Goal: Information Seeking & Learning: Find specific fact

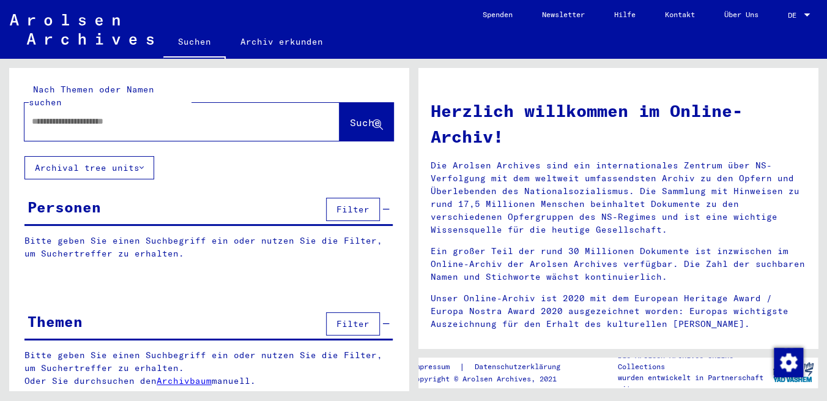
click at [105, 115] on input "text" at bounding box center [167, 121] width 271 height 13
type input "**********"
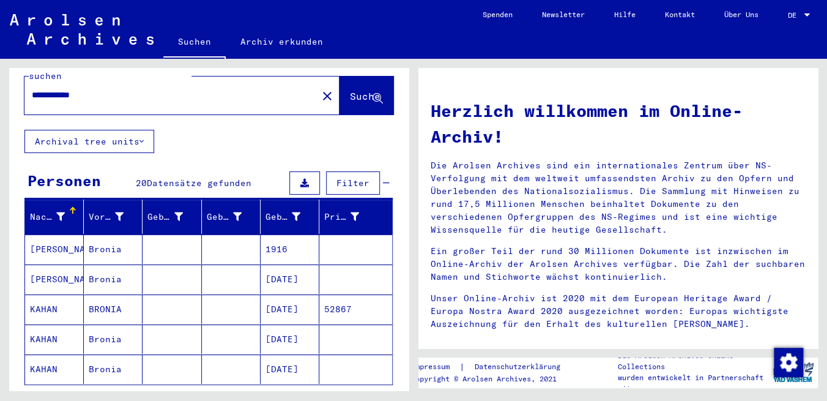
scroll to position [39, 0]
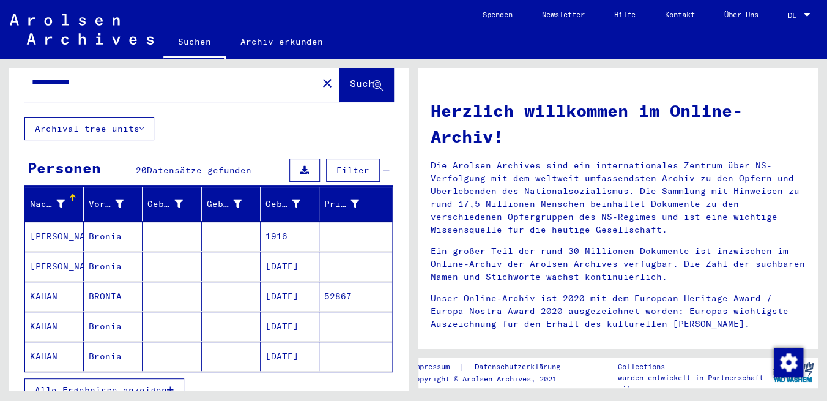
click at [276, 221] on mat-cell "1916" at bounding box center [290, 235] width 59 height 29
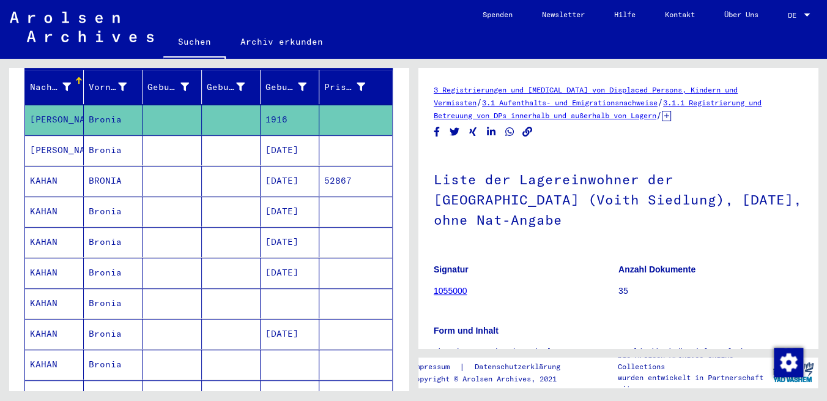
scroll to position [158, 0]
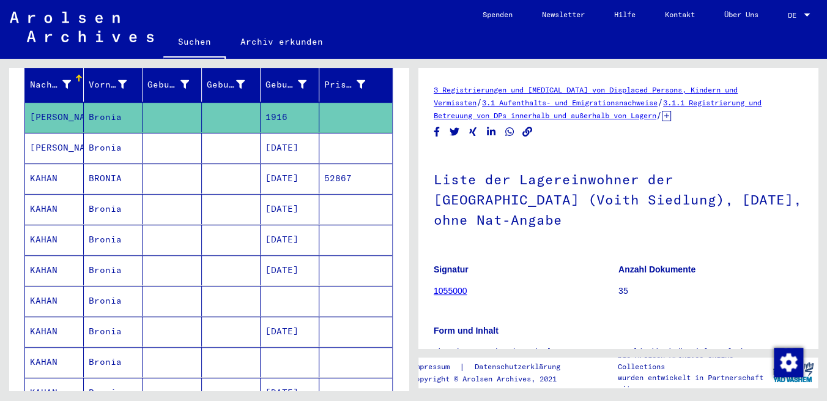
click at [276, 133] on mat-cell "[DATE]" at bounding box center [290, 148] width 59 height 30
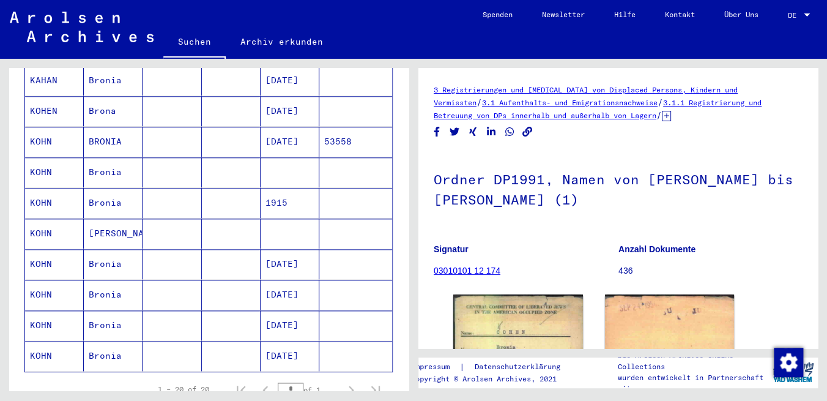
scroll to position [510, 0]
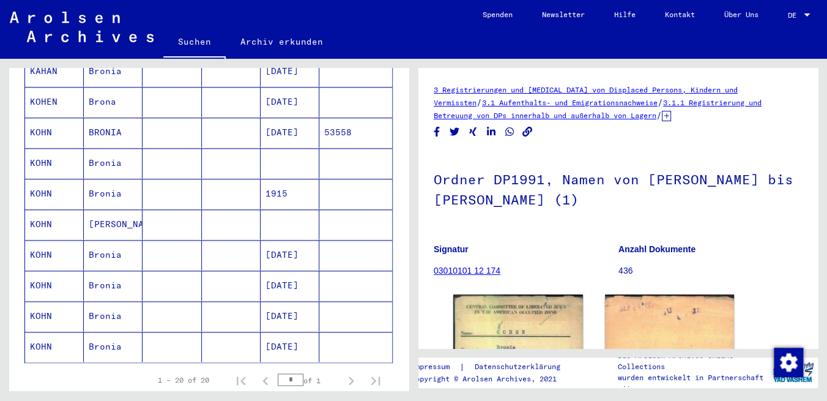
click at [279, 240] on mat-cell "[DATE]" at bounding box center [290, 255] width 59 height 30
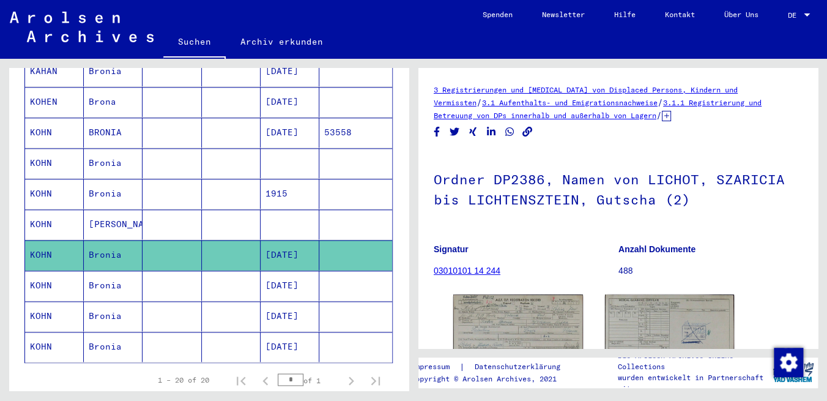
click at [282, 270] on mat-cell "[DATE]" at bounding box center [290, 285] width 59 height 30
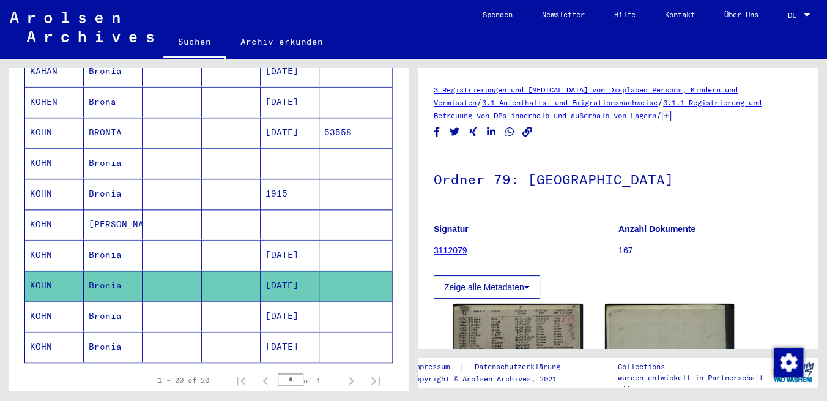
click at [284, 301] on mat-cell "[DATE]" at bounding box center [290, 316] width 59 height 30
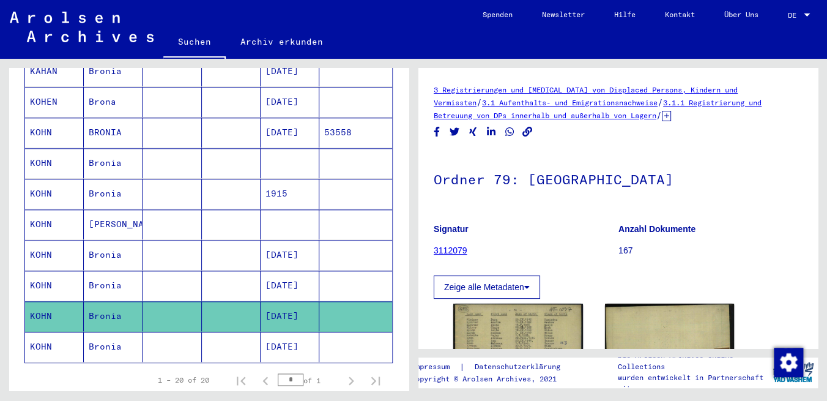
click at [287, 332] on mat-cell "[DATE]" at bounding box center [290, 347] width 59 height 30
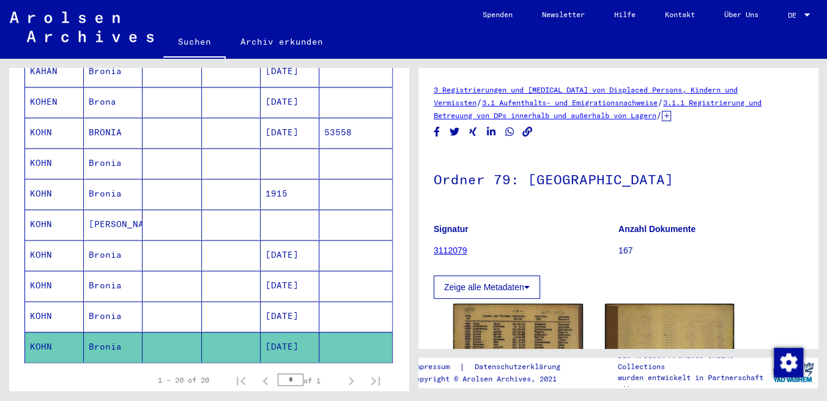
click at [278, 179] on mat-cell "1915" at bounding box center [290, 194] width 59 height 30
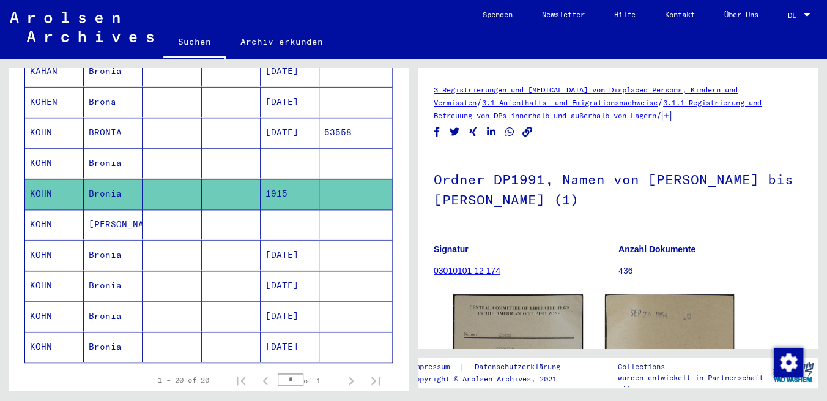
click at [274, 148] on mat-cell at bounding box center [290, 163] width 59 height 30
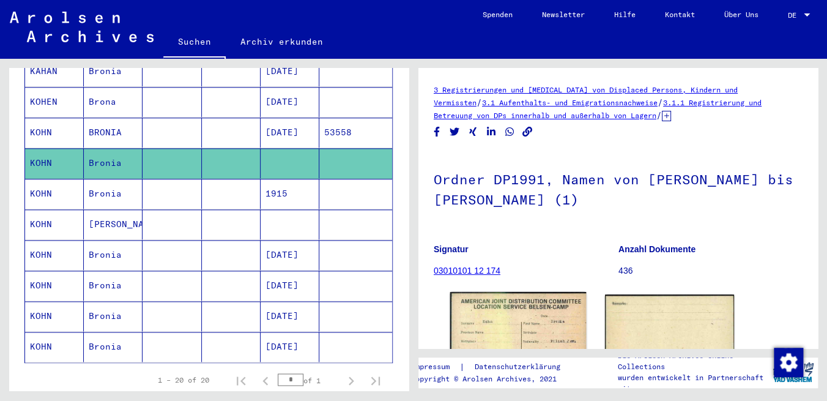
click at [510, 328] on img at bounding box center [518, 340] width 136 height 96
click at [285, 117] on mat-cell "[DATE]" at bounding box center [290, 132] width 59 height 30
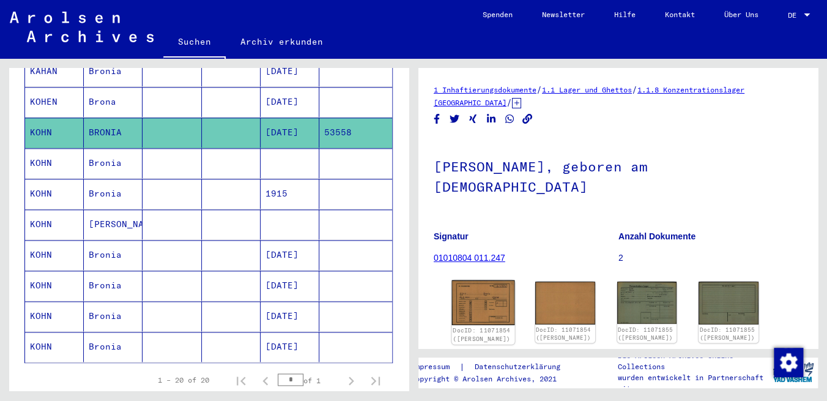
click at [489, 311] on img at bounding box center [483, 302] width 63 height 45
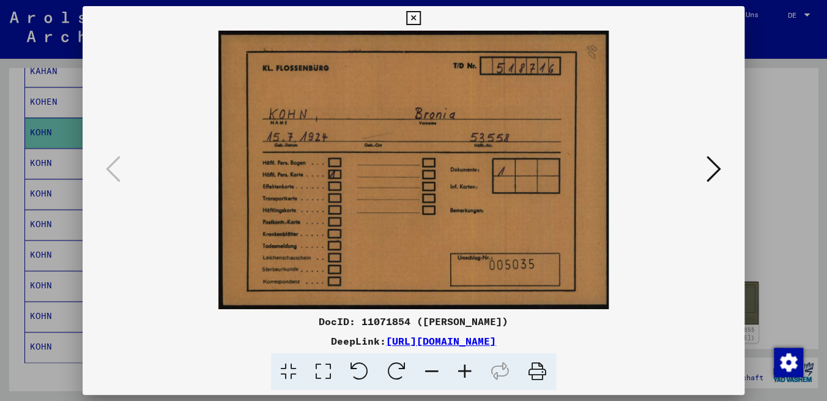
click at [714, 171] on icon at bounding box center [714, 168] width 15 height 29
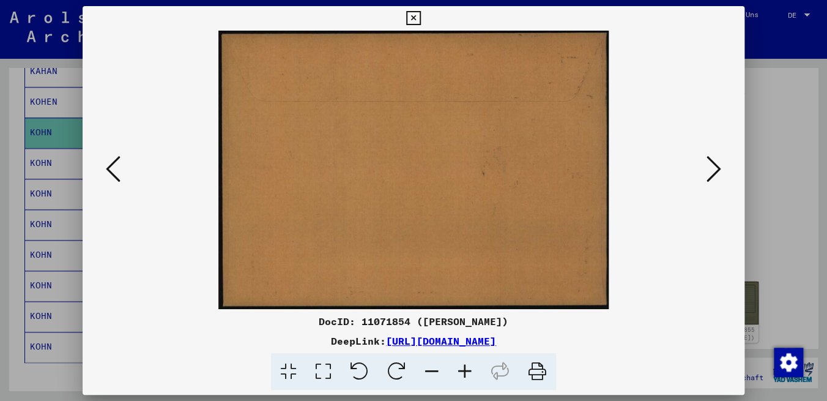
click at [714, 171] on icon at bounding box center [714, 168] width 15 height 29
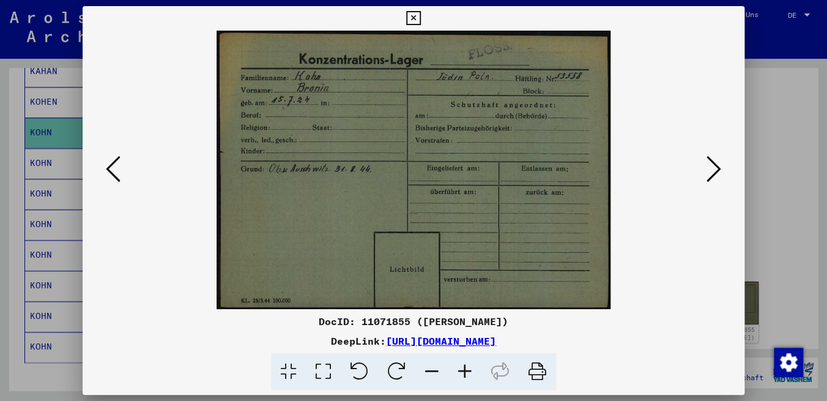
click at [114, 172] on icon at bounding box center [113, 168] width 15 height 29
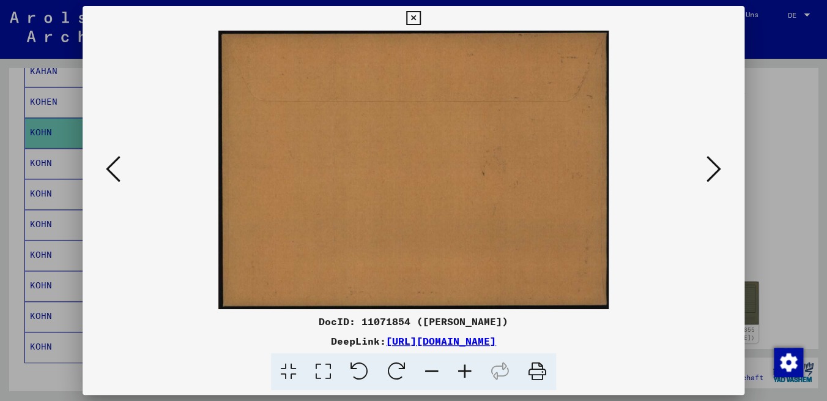
click at [114, 172] on icon at bounding box center [113, 168] width 15 height 29
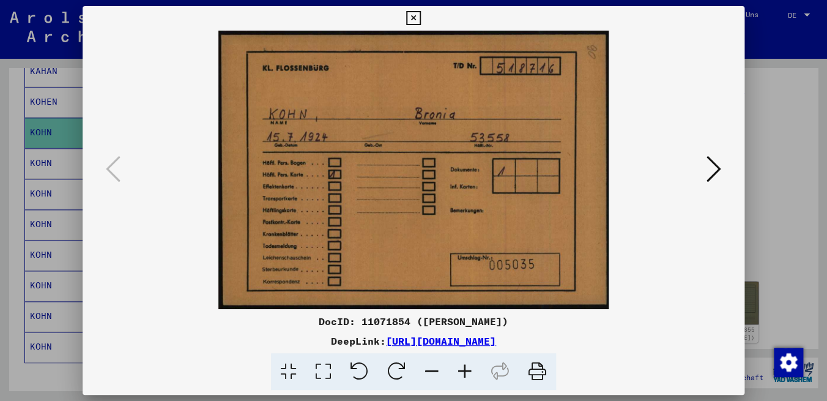
click at [420, 15] on icon at bounding box center [413, 18] width 14 height 15
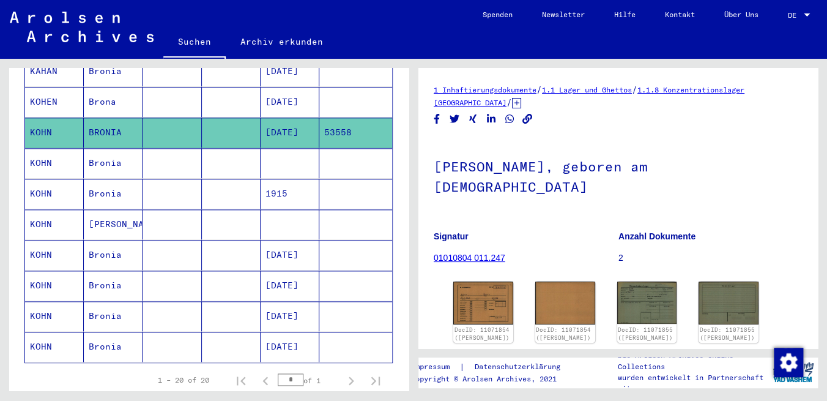
click at [300, 87] on mat-cell "[DATE]" at bounding box center [290, 102] width 59 height 30
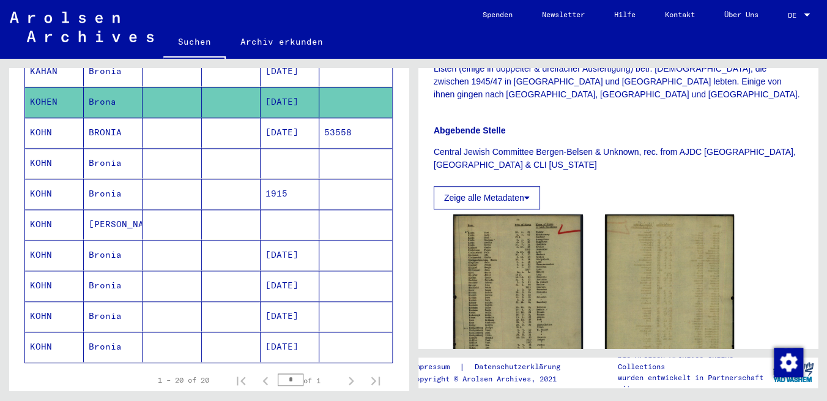
scroll to position [442, 0]
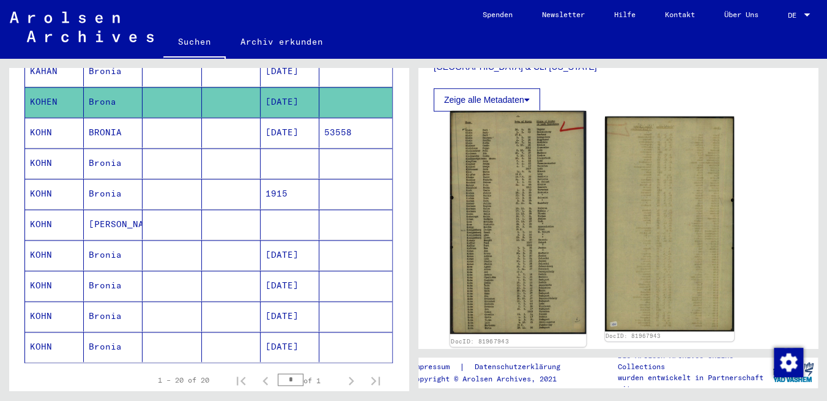
click at [513, 161] on img at bounding box center [518, 222] width 136 height 223
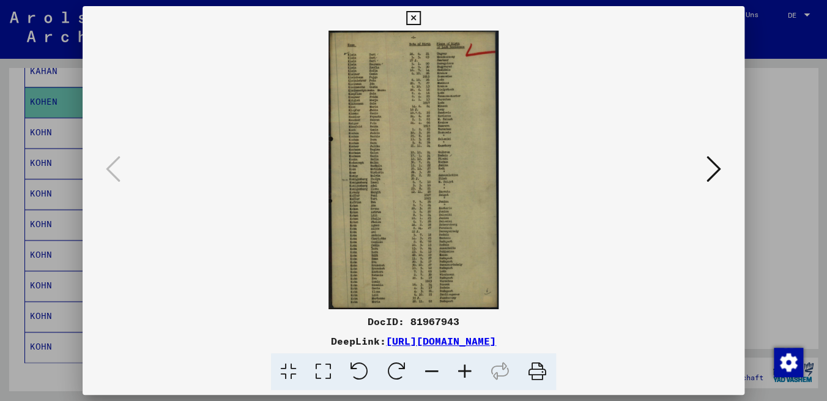
click at [373, 107] on img at bounding box center [413, 170] width 579 height 278
click at [467, 371] on icon at bounding box center [464, 371] width 33 height 37
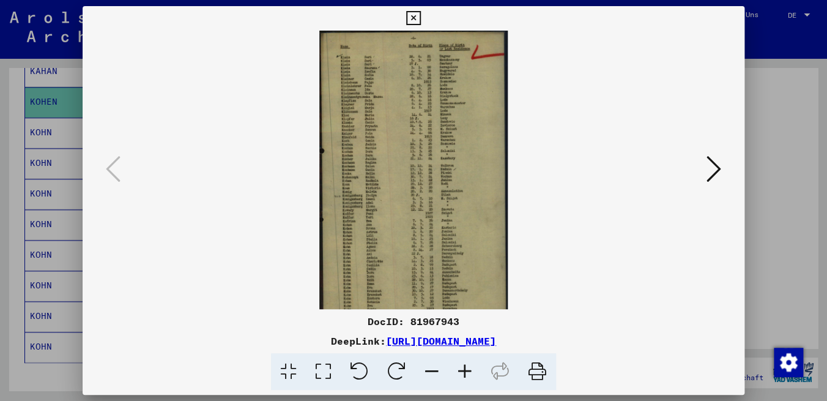
click at [467, 371] on icon at bounding box center [464, 371] width 33 height 37
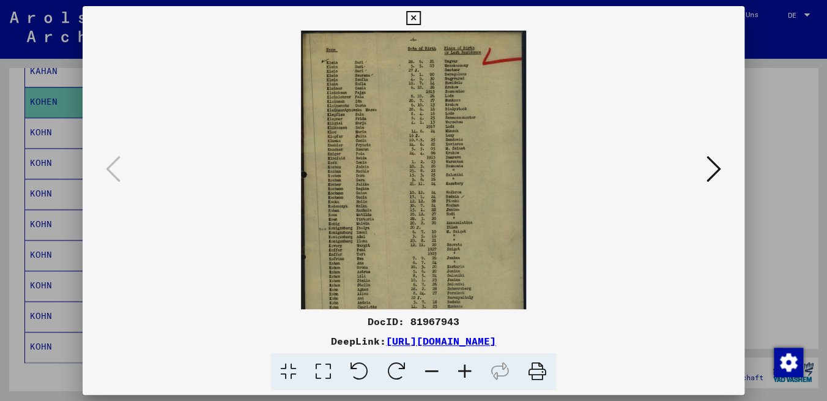
click at [467, 371] on icon at bounding box center [464, 371] width 33 height 37
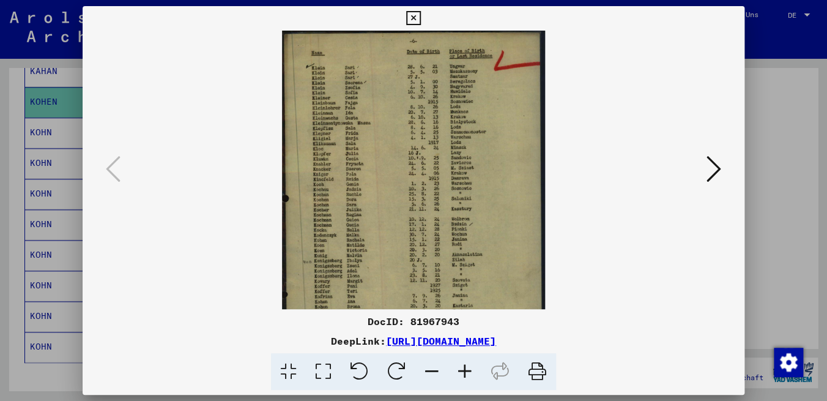
click at [467, 371] on icon at bounding box center [464, 371] width 33 height 37
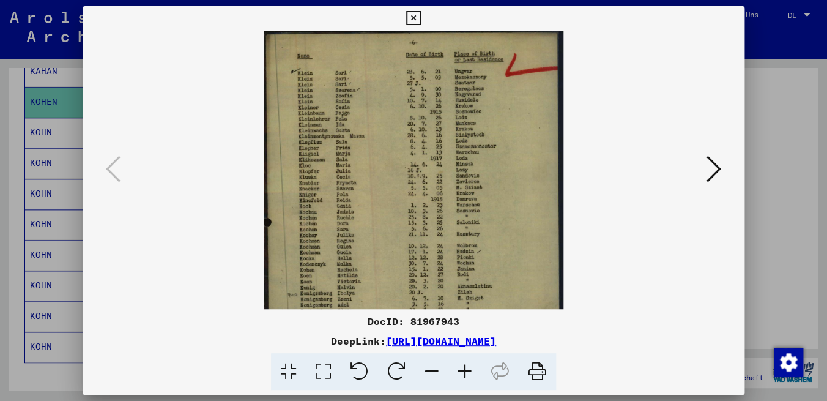
click at [467, 371] on icon at bounding box center [464, 371] width 33 height 37
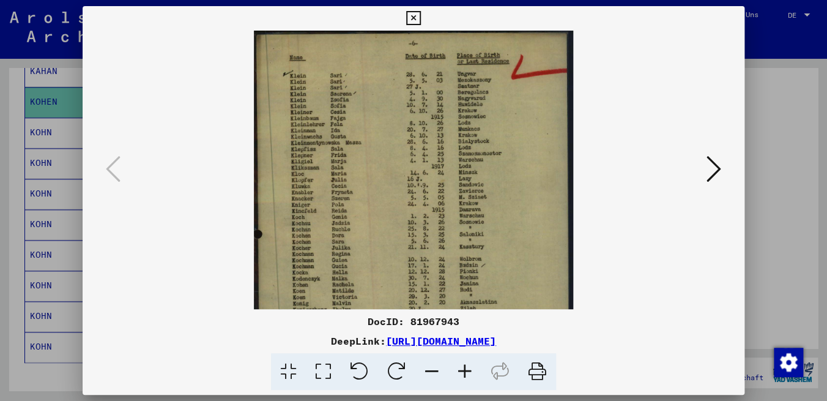
click at [467, 371] on icon at bounding box center [464, 371] width 33 height 37
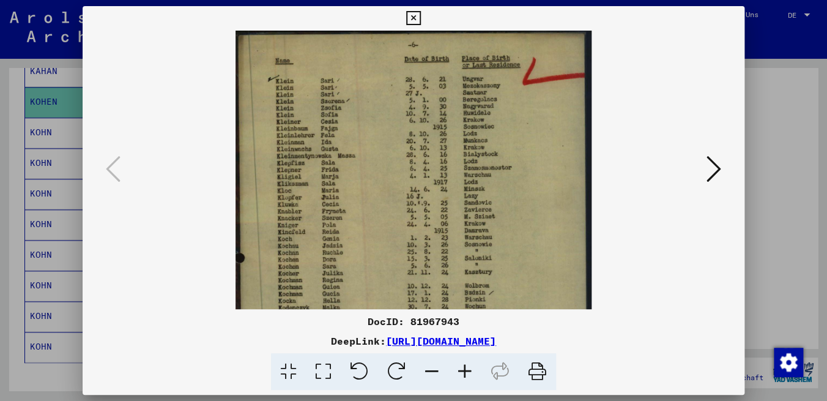
click at [467, 371] on icon at bounding box center [464, 371] width 33 height 37
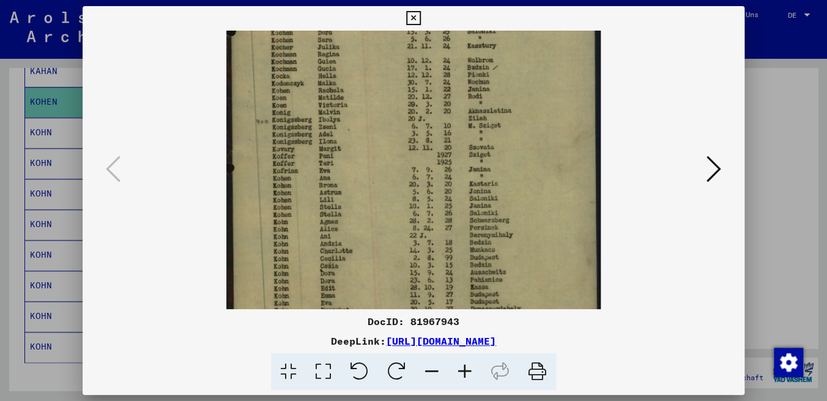
scroll to position [239, 0]
drag, startPoint x: 338, startPoint y: 277, endPoint x: 286, endPoint y: 61, distance: 222.7
click at [286, 61] on img at bounding box center [413, 98] width 375 height 615
click at [420, 16] on icon at bounding box center [413, 18] width 14 height 15
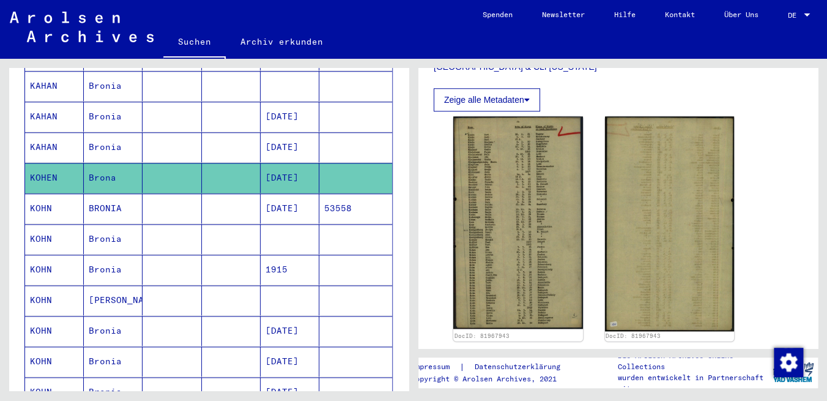
scroll to position [374, 0]
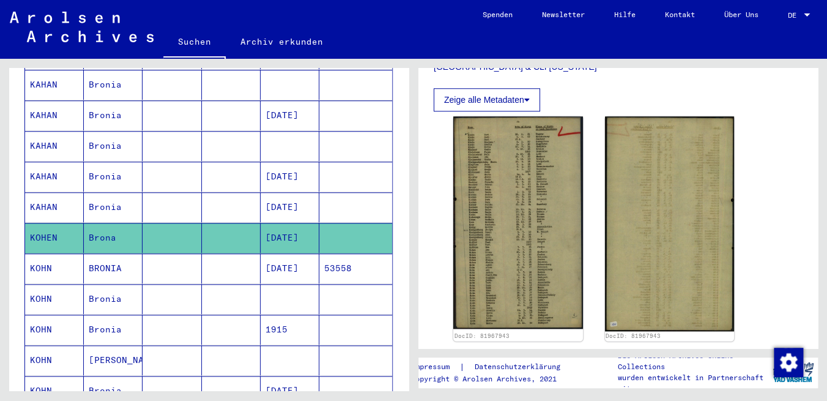
click at [292, 192] on mat-cell "[DATE]" at bounding box center [290, 207] width 59 height 30
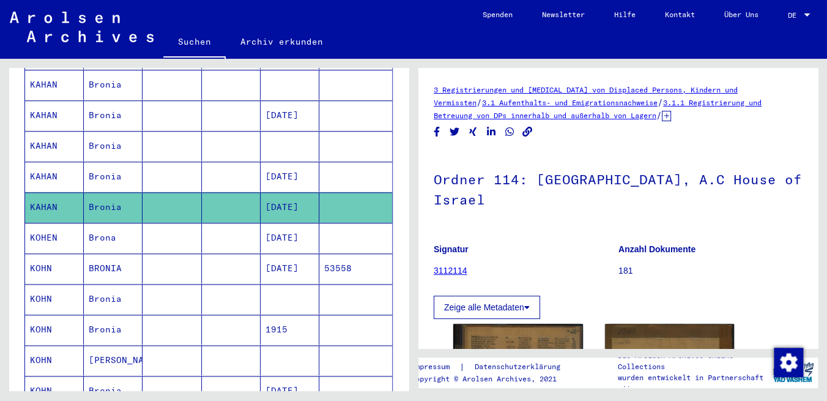
click at [289, 162] on mat-cell "[DATE]" at bounding box center [290, 176] width 59 height 30
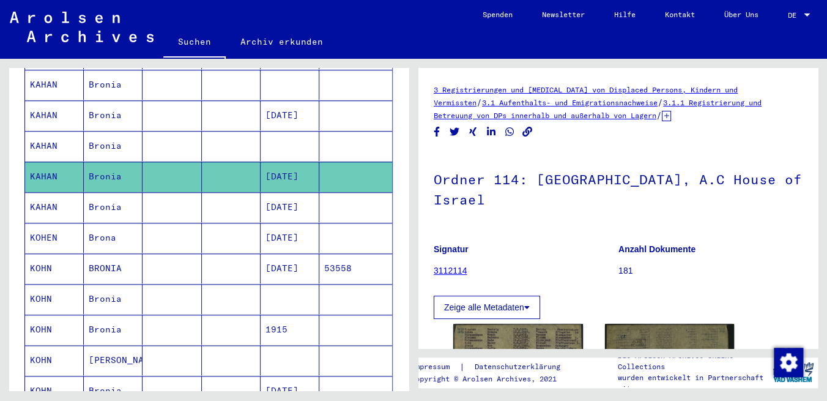
click at [284, 134] on mat-cell at bounding box center [290, 146] width 59 height 30
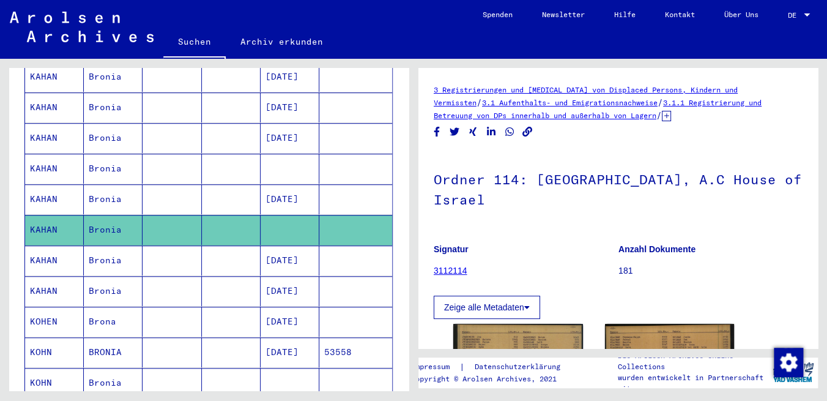
scroll to position [287, 0]
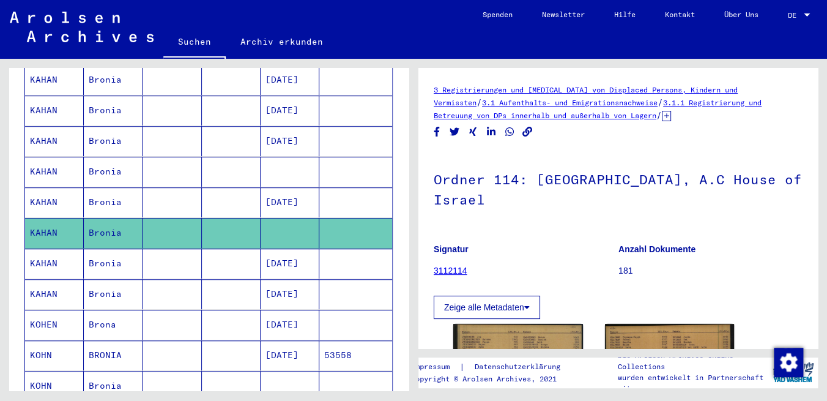
click at [276, 157] on mat-cell at bounding box center [290, 172] width 59 height 30
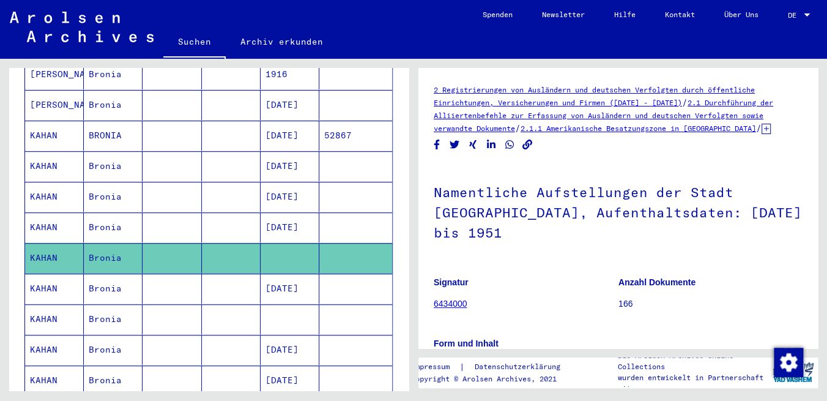
scroll to position [200, 0]
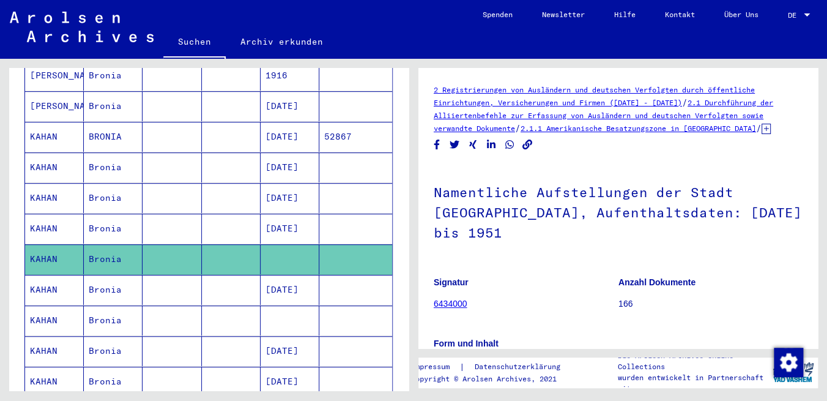
click at [306, 213] on mat-cell "[DATE]" at bounding box center [290, 228] width 59 height 30
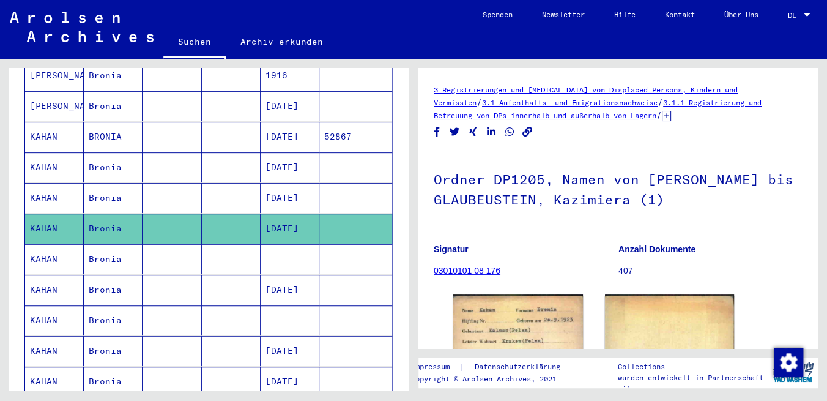
click at [294, 183] on mat-cell "[DATE]" at bounding box center [290, 198] width 59 height 30
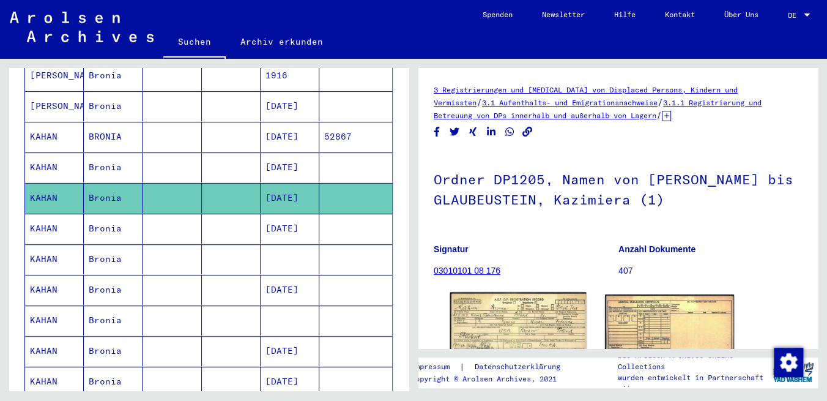
click at [513, 322] on img at bounding box center [518, 335] width 136 height 86
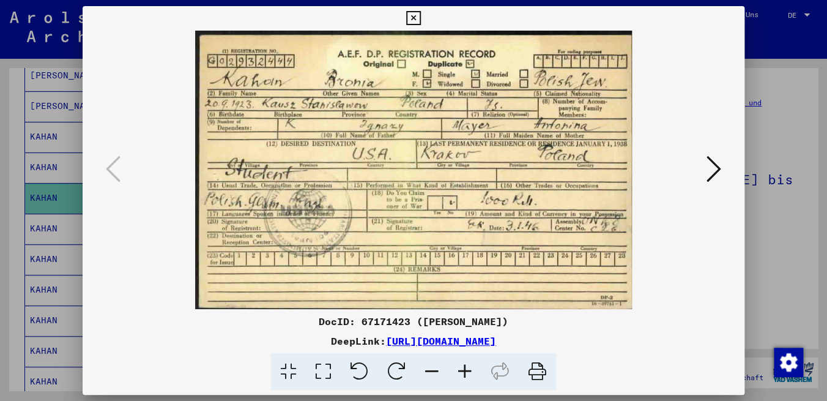
click at [712, 171] on icon at bounding box center [714, 168] width 15 height 29
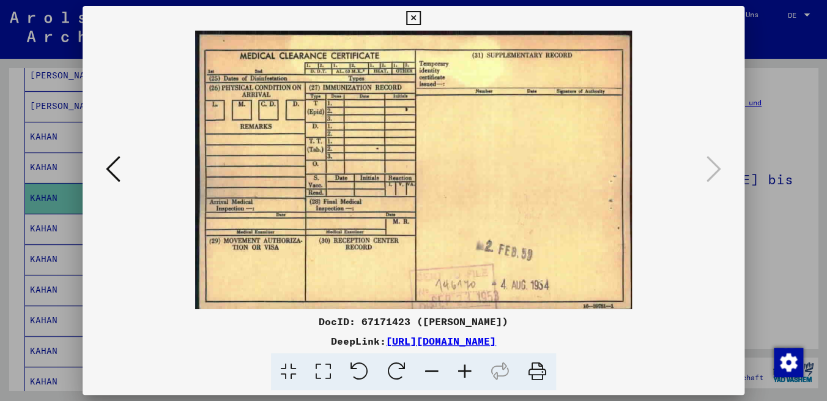
click at [110, 171] on icon at bounding box center [113, 168] width 15 height 29
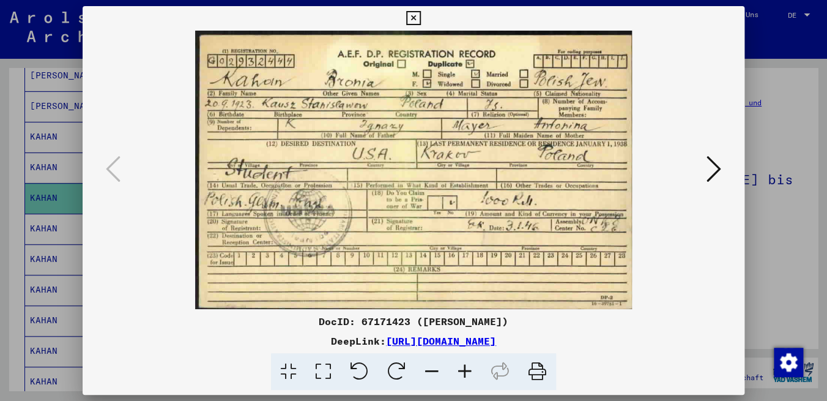
click at [420, 18] on icon at bounding box center [413, 18] width 14 height 15
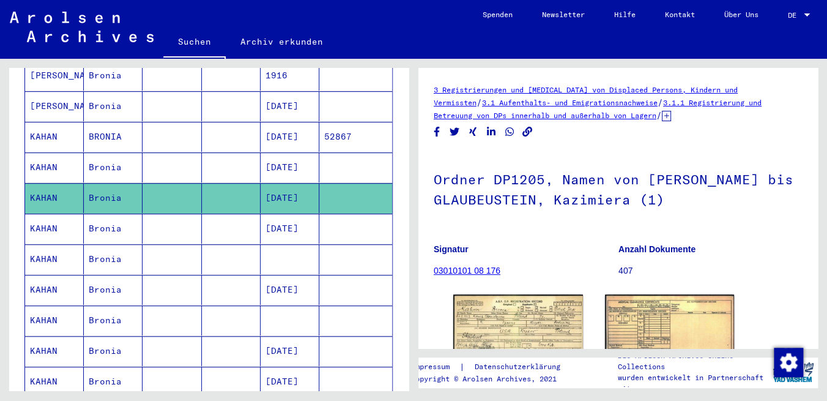
click at [276, 152] on mat-cell "[DATE]" at bounding box center [290, 167] width 59 height 30
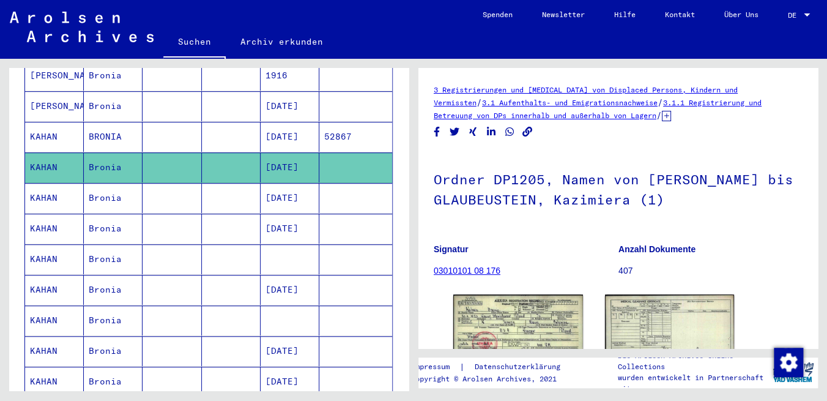
click at [294, 130] on mat-cell "[DATE]" at bounding box center [290, 137] width 59 height 30
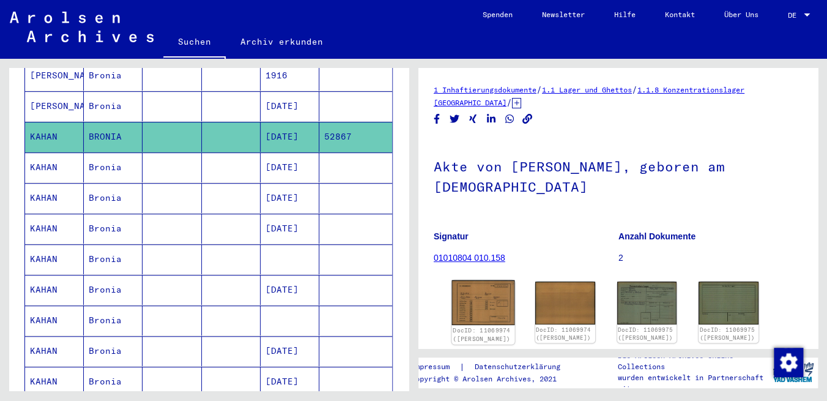
click at [487, 294] on img at bounding box center [483, 302] width 63 height 45
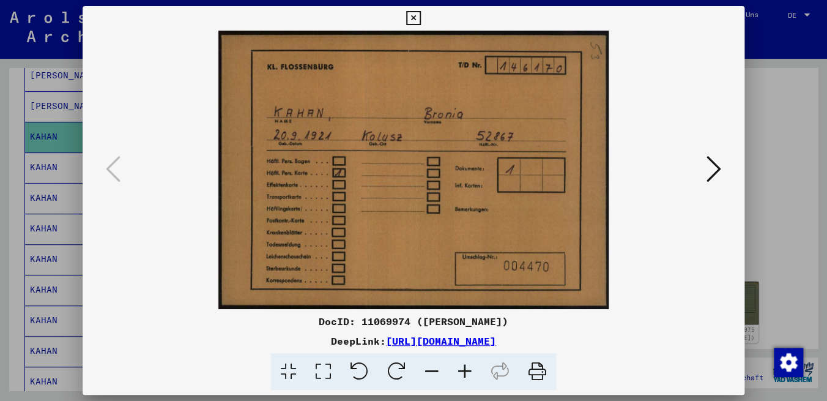
click at [718, 169] on icon at bounding box center [714, 168] width 15 height 29
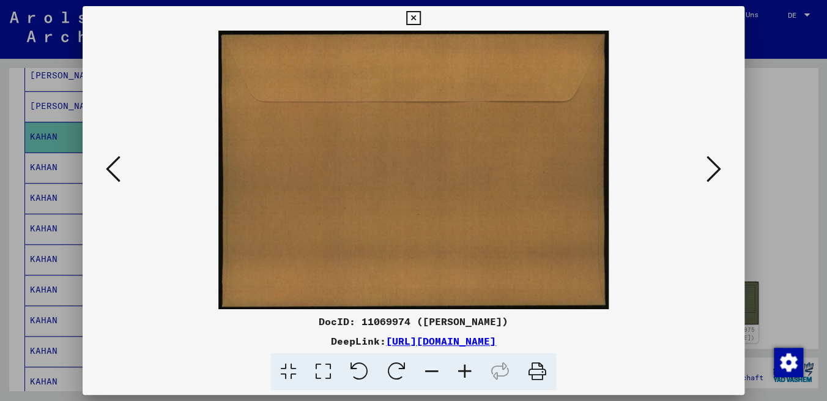
click at [718, 169] on icon at bounding box center [714, 168] width 15 height 29
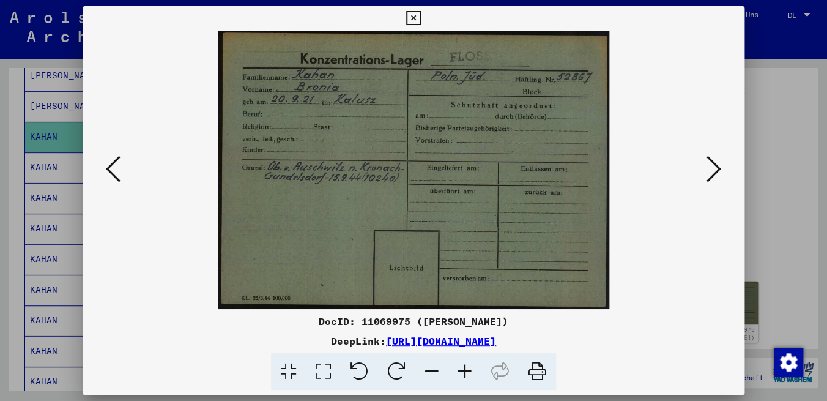
click at [420, 21] on icon at bounding box center [413, 18] width 14 height 15
